Goal: Navigation & Orientation: Go to known website

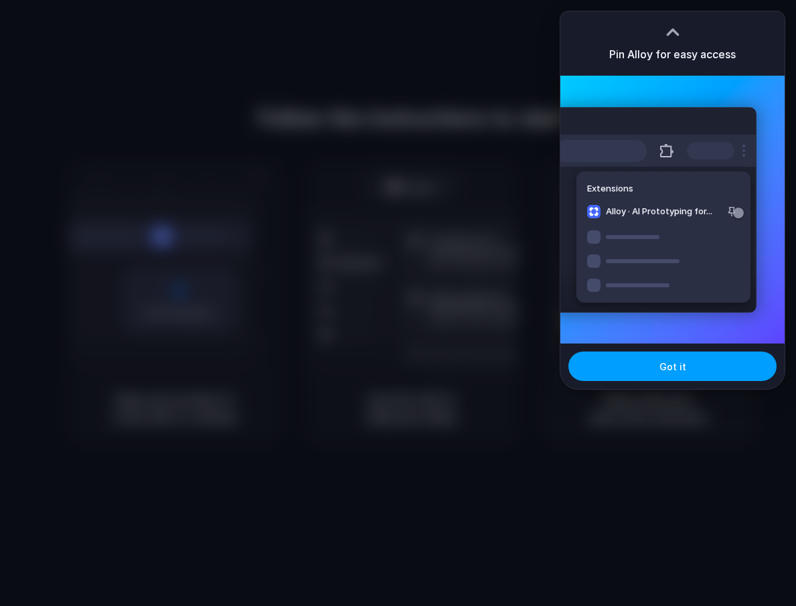
click at [684, 362] on button "Got it" at bounding box center [672, 365] width 208 height 29
